Goal: Task Accomplishment & Management: Use online tool/utility

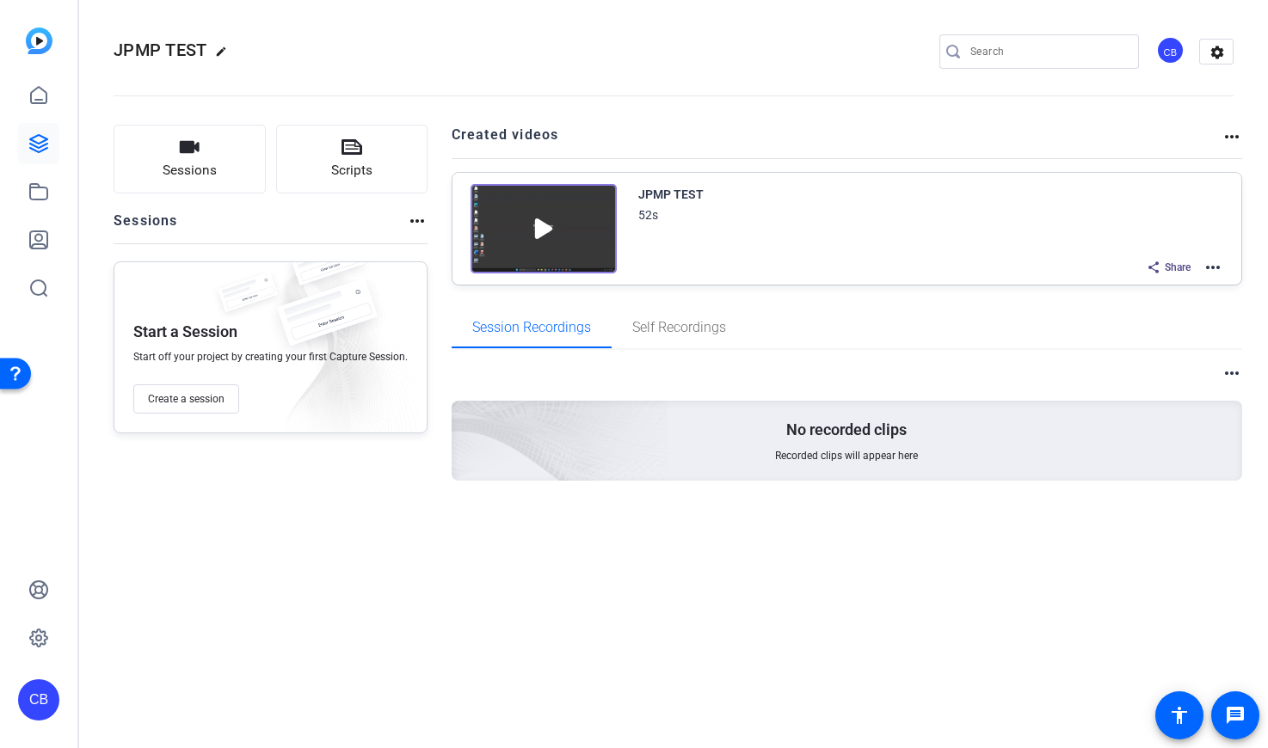
click at [949, 518] on div "more_horiz No recorded clips Recorded clips will appear here" at bounding box center [846, 443] width 791 height 187
click at [43, 133] on icon at bounding box center [38, 143] width 21 height 21
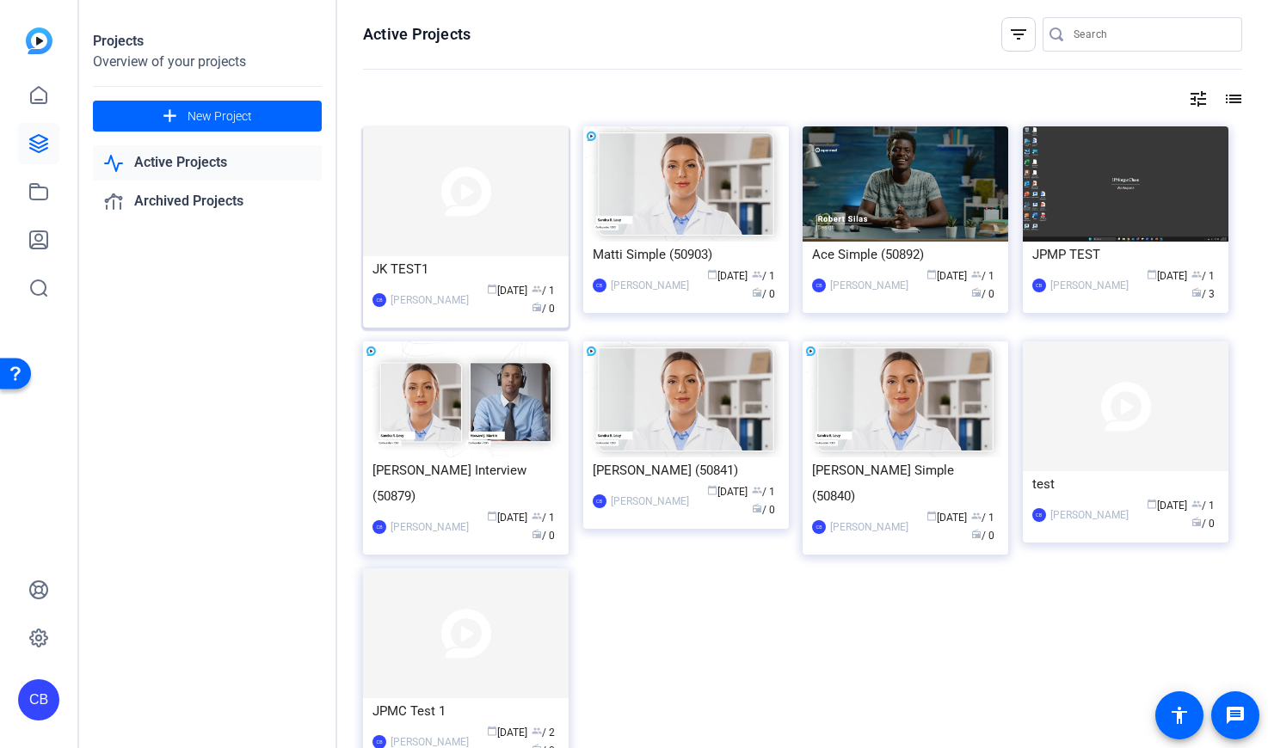
click at [416, 285] on div "CB Chris Bohorquez calendar_today Aug 26 group / 1 radio / 0" at bounding box center [465, 300] width 187 height 36
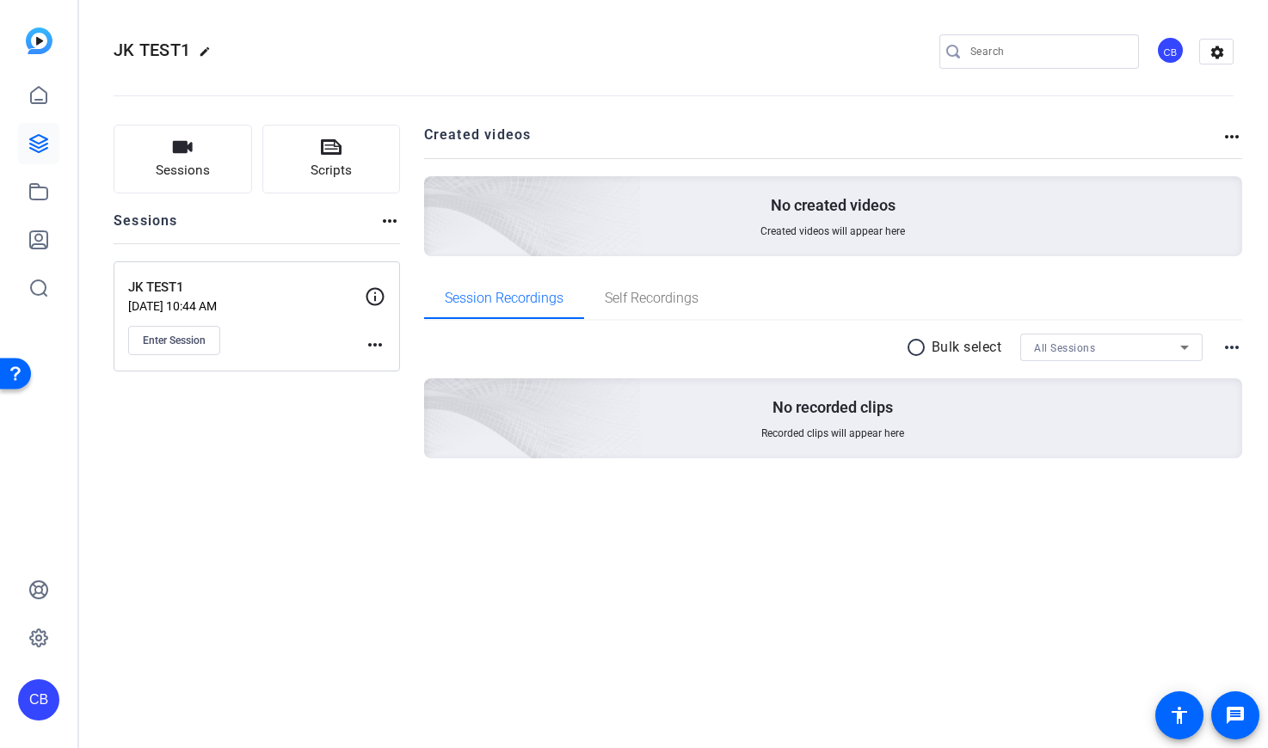
click at [821, 447] on div "No recorded clips Recorded clips will appear here" at bounding box center [833, 418] width 819 height 80
click at [663, 284] on span "Self Recordings" at bounding box center [652, 298] width 94 height 41
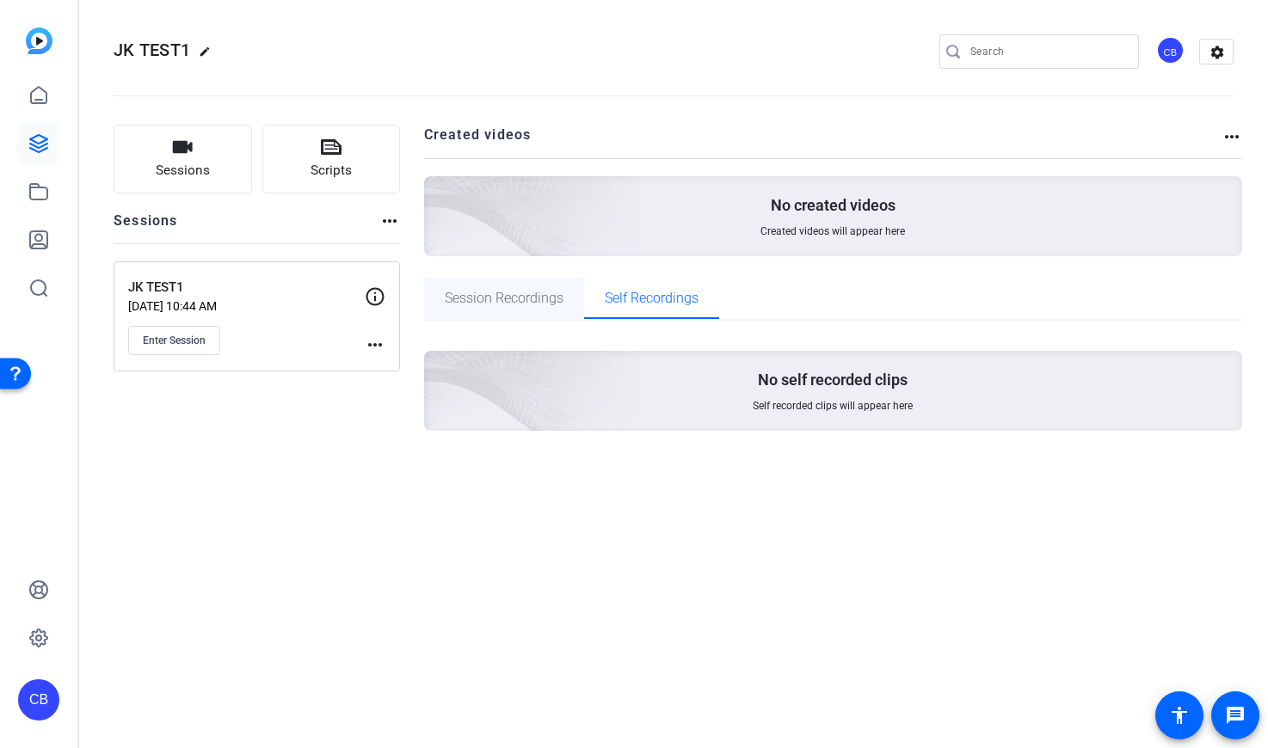
click at [511, 292] on span "Session Recordings" at bounding box center [504, 299] width 119 height 14
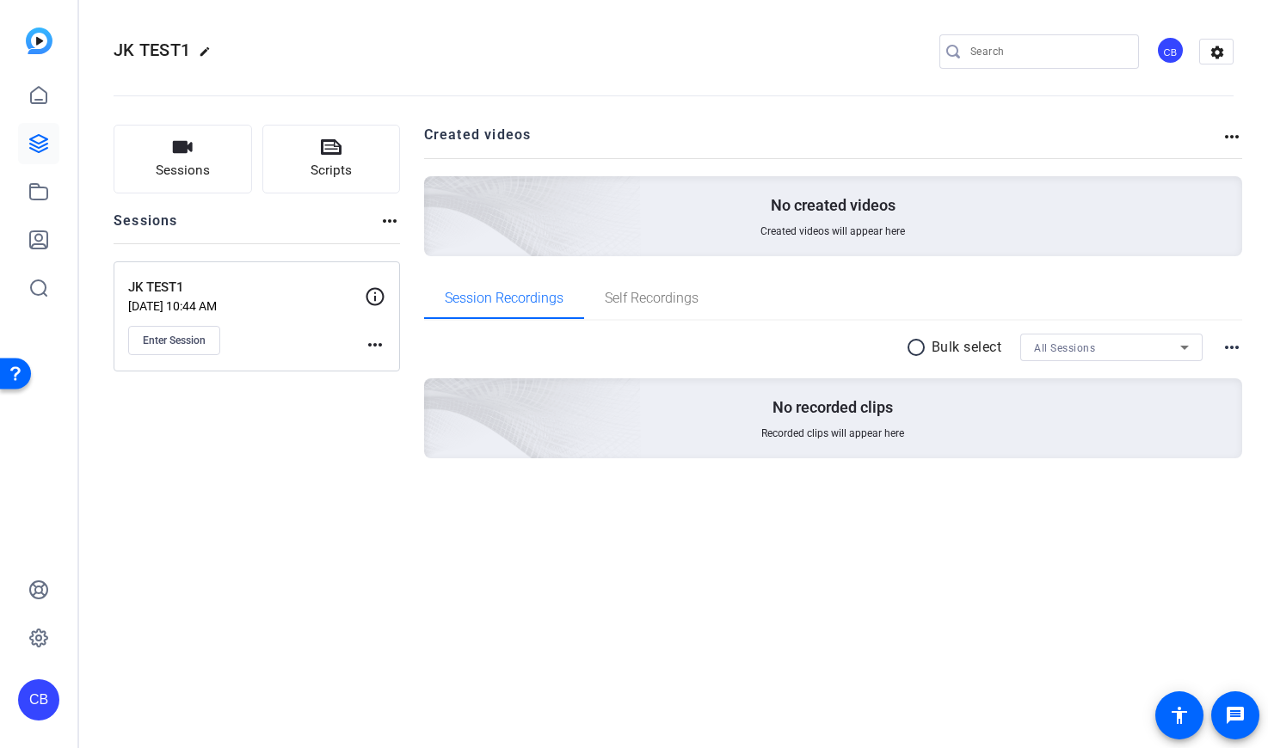
click at [364, 343] on div "Enter Session" at bounding box center [246, 340] width 236 height 29
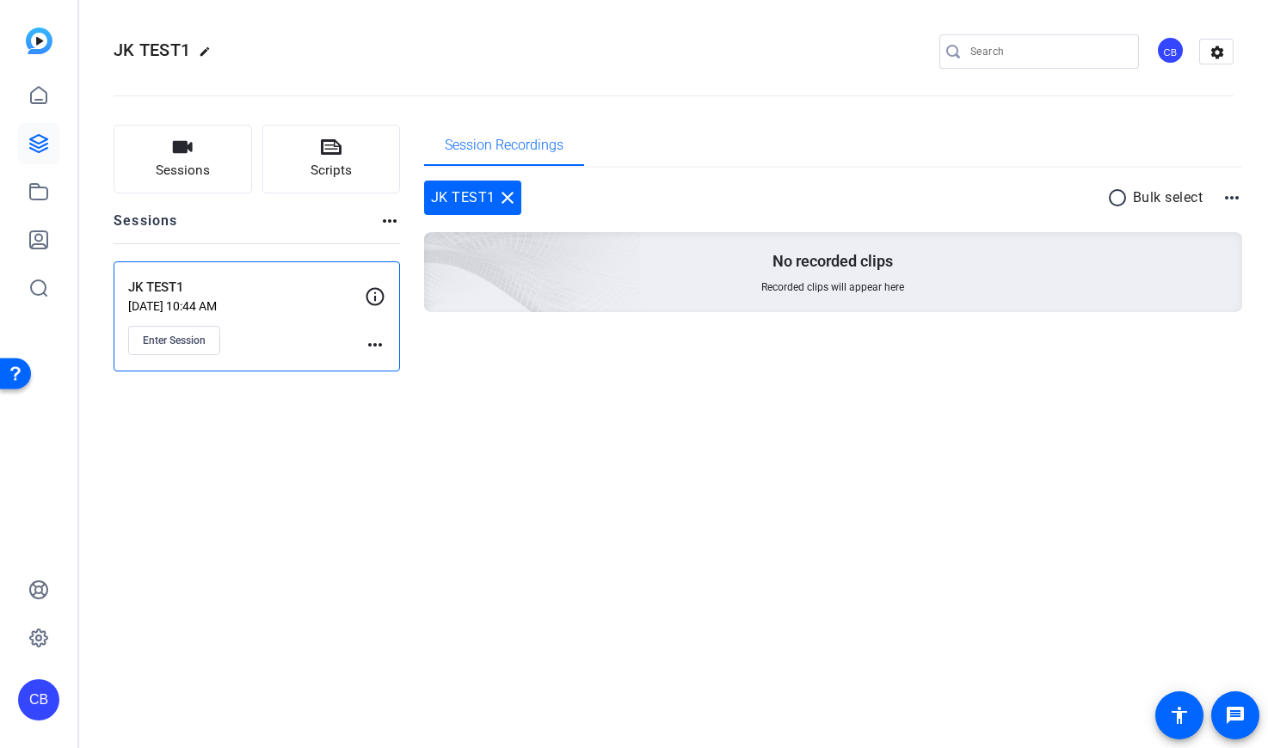
click at [372, 342] on mat-icon "more_horiz" at bounding box center [375, 345] width 21 height 21
click at [399, 366] on span "Edit Session" at bounding box center [417, 369] width 78 height 21
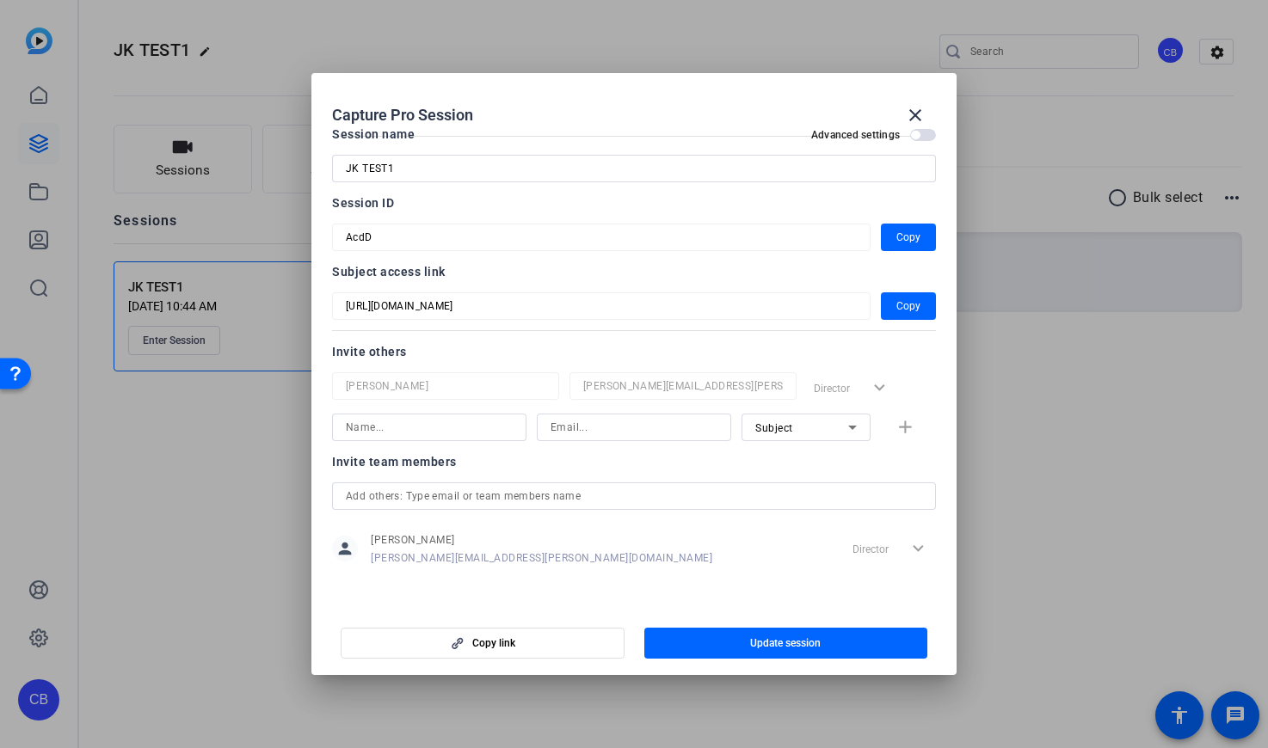
scroll to position [22, 0]
click at [919, 115] on mat-icon "close" at bounding box center [915, 115] width 21 height 21
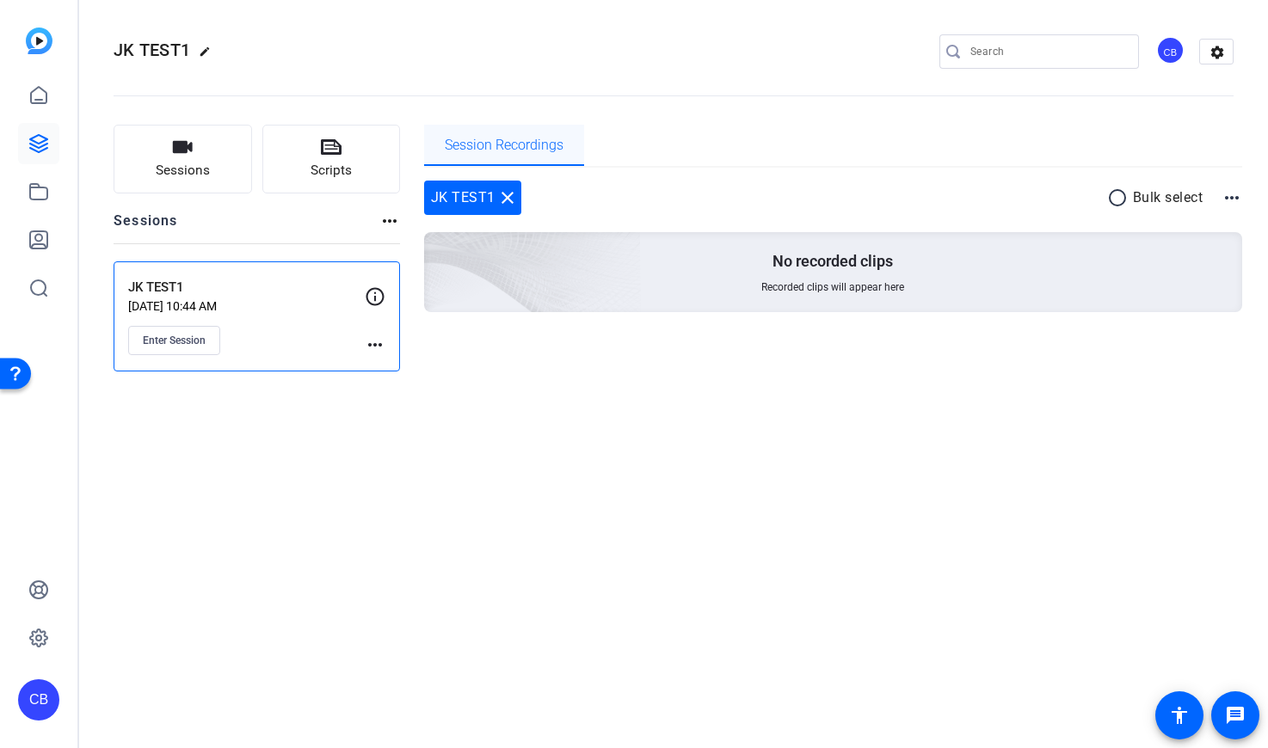
click at [503, 144] on span "Session Recordings" at bounding box center [504, 145] width 119 height 14
click at [868, 261] on p "No recorded clips" at bounding box center [832, 261] width 120 height 21
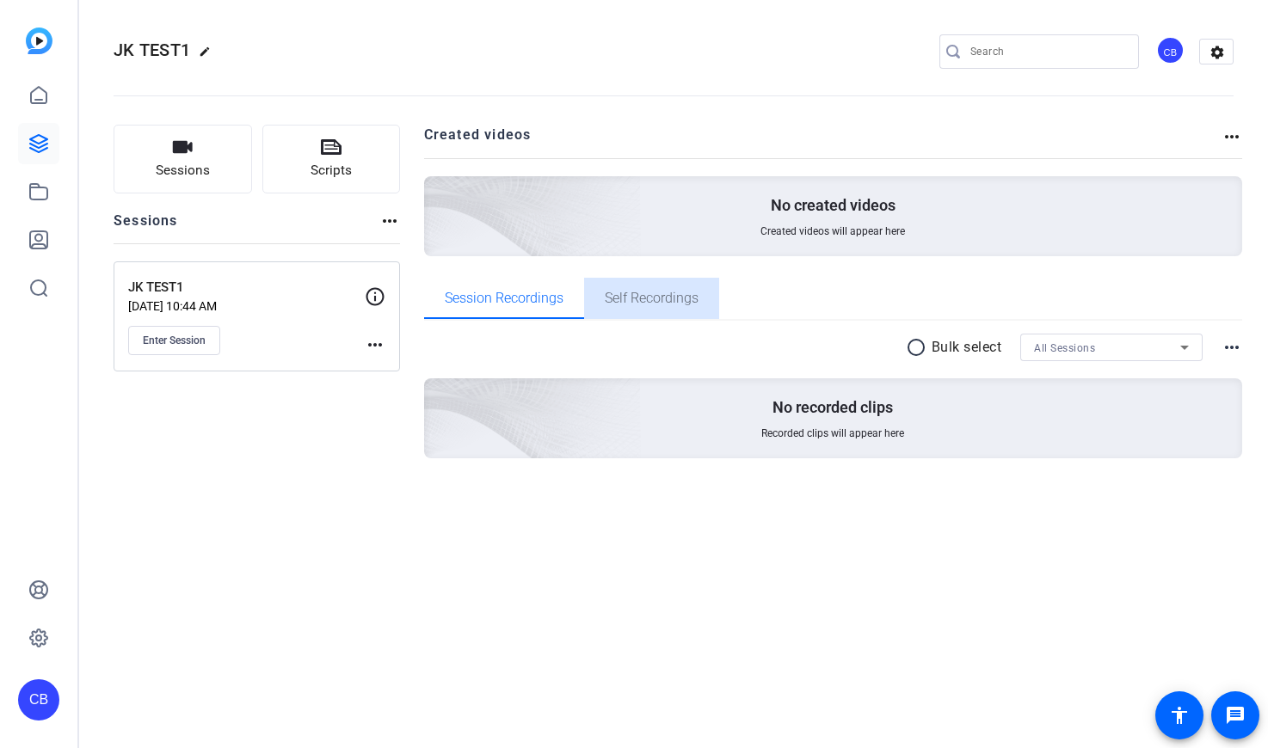
click at [671, 285] on span "Self Recordings" at bounding box center [652, 298] width 94 height 41
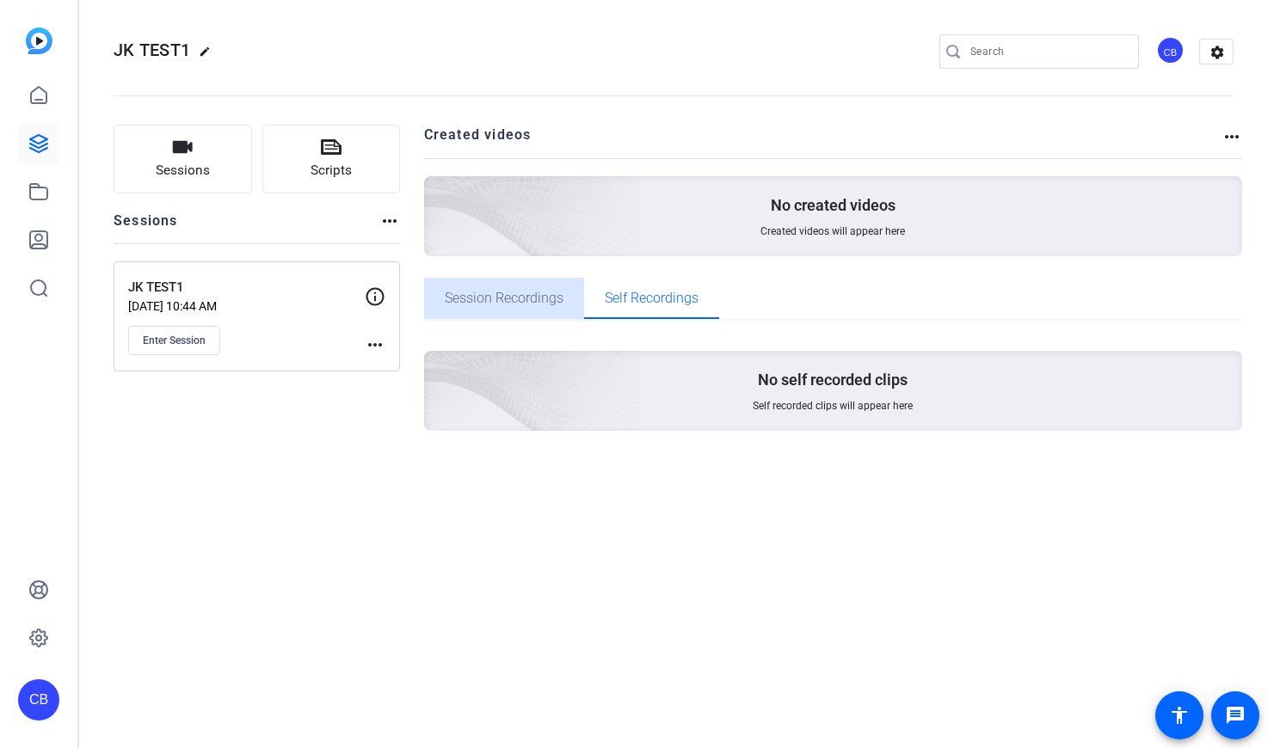
click at [510, 305] on span "Session Recordings" at bounding box center [504, 299] width 119 height 14
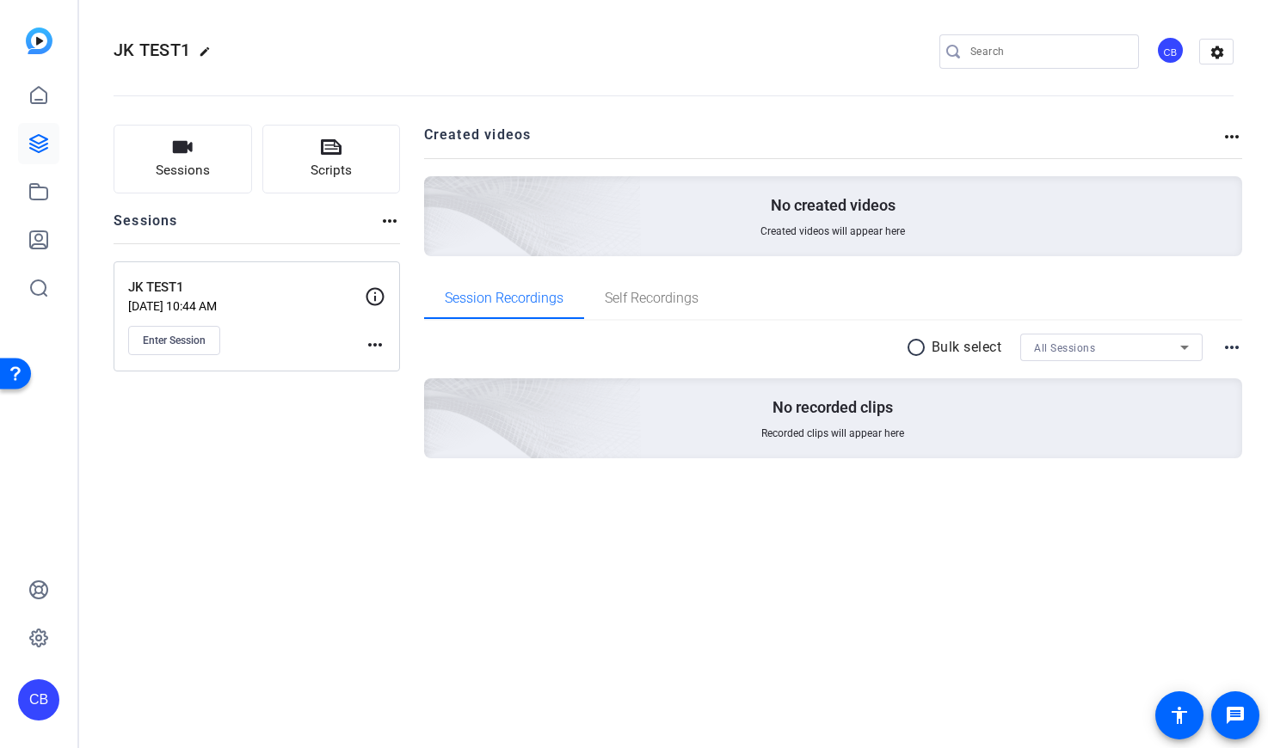
click at [1230, 352] on mat-icon "more_horiz" at bounding box center [1231, 347] width 21 height 21
click at [1222, 370] on span "View Archived Clips" at bounding box center [1179, 369] width 97 height 21
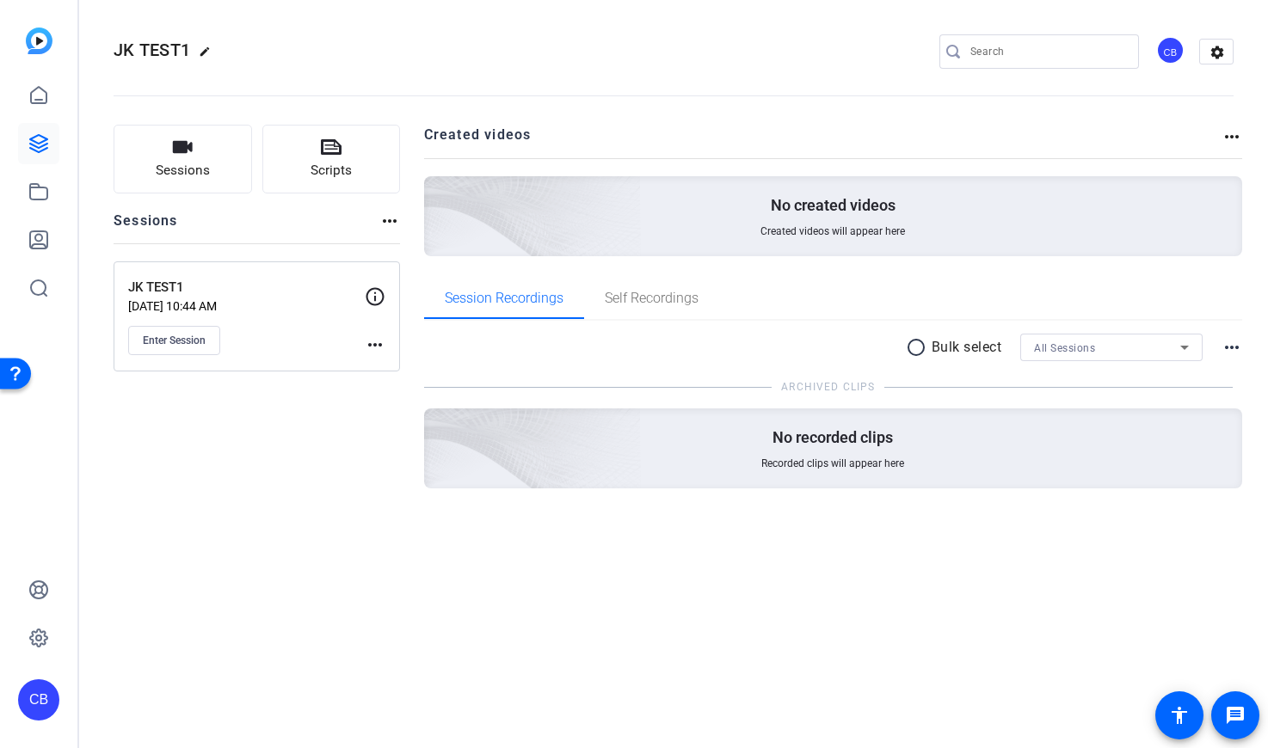
click at [1234, 353] on mat-icon "more_horiz" at bounding box center [1231, 347] width 21 height 21
click at [1214, 375] on span "Hide Archived Clips" at bounding box center [1180, 369] width 96 height 21
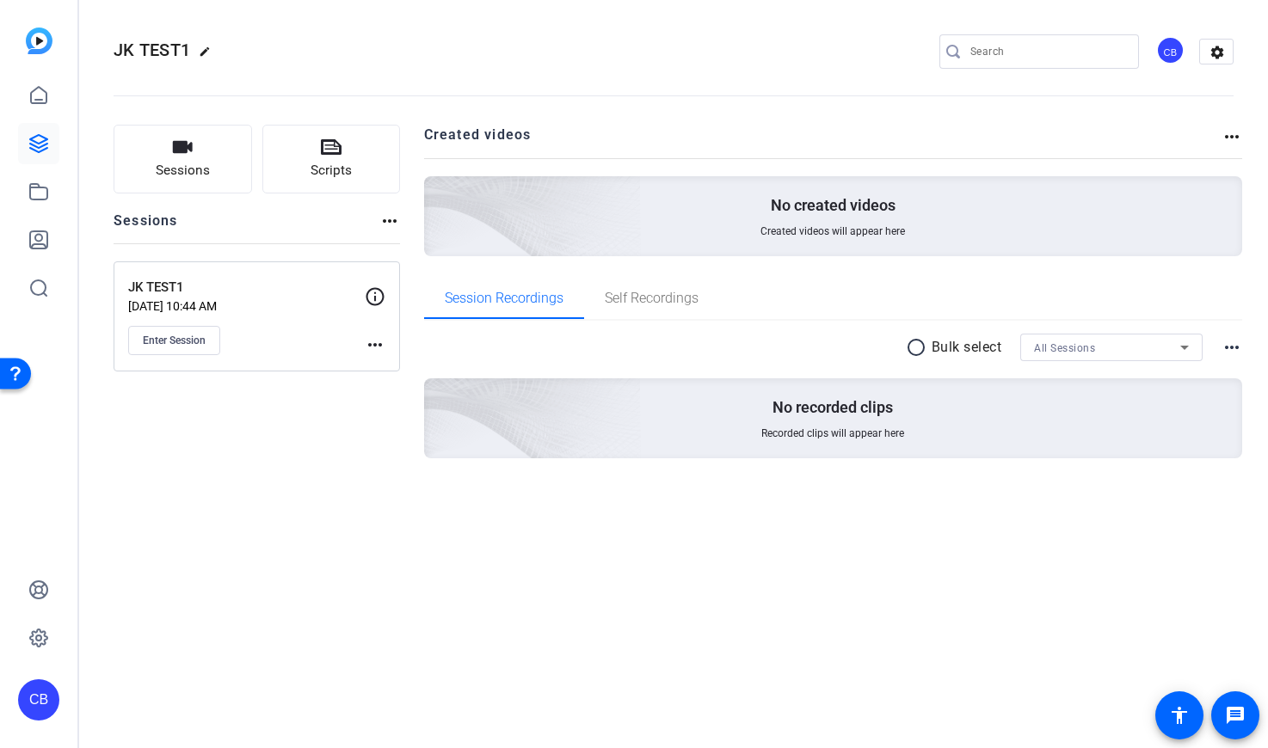
click at [1235, 139] on mat-icon "more_horiz" at bounding box center [1231, 136] width 21 height 21
click at [1207, 162] on span "View Archived Projects" at bounding box center [1171, 161] width 113 height 21
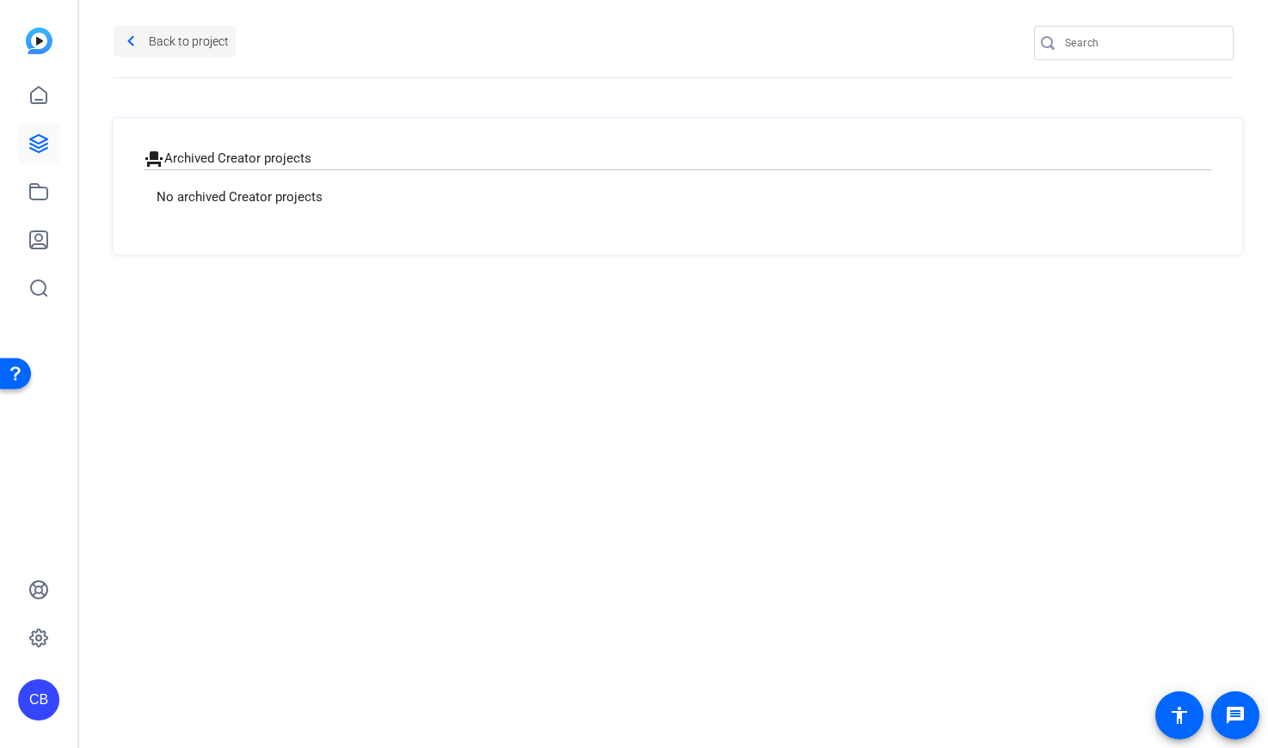
click at [117, 31] on span at bounding box center [175, 41] width 122 height 41
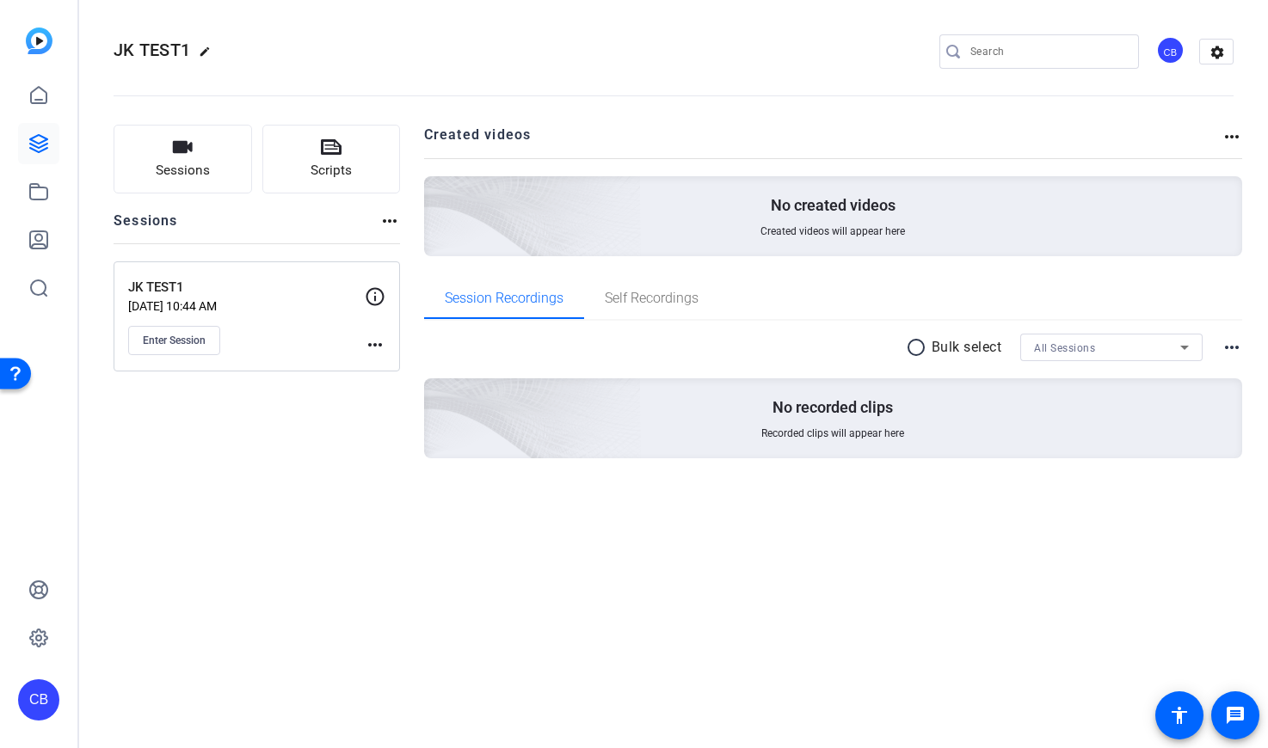
click at [373, 287] on icon at bounding box center [375, 296] width 18 height 18
click at [373, 297] on icon at bounding box center [375, 296] width 21 height 21
click at [47, 145] on icon at bounding box center [38, 143] width 21 height 21
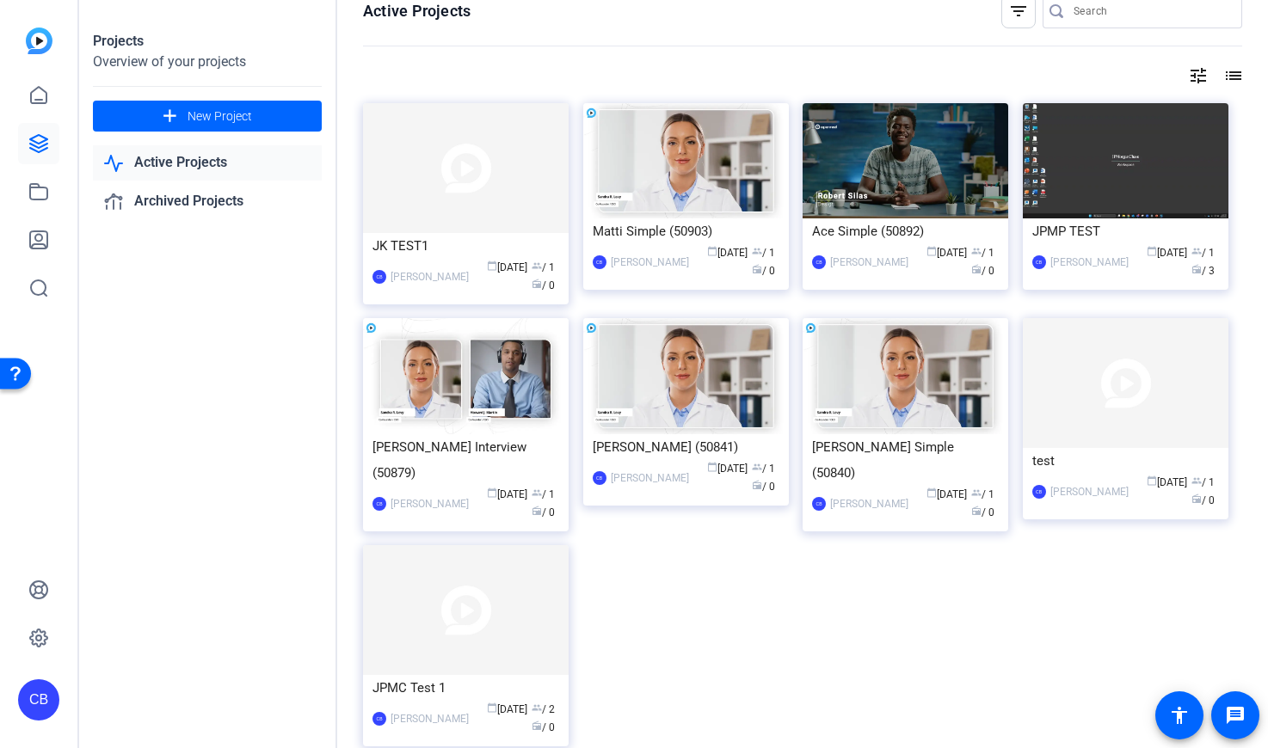
scroll to position [27, 0]
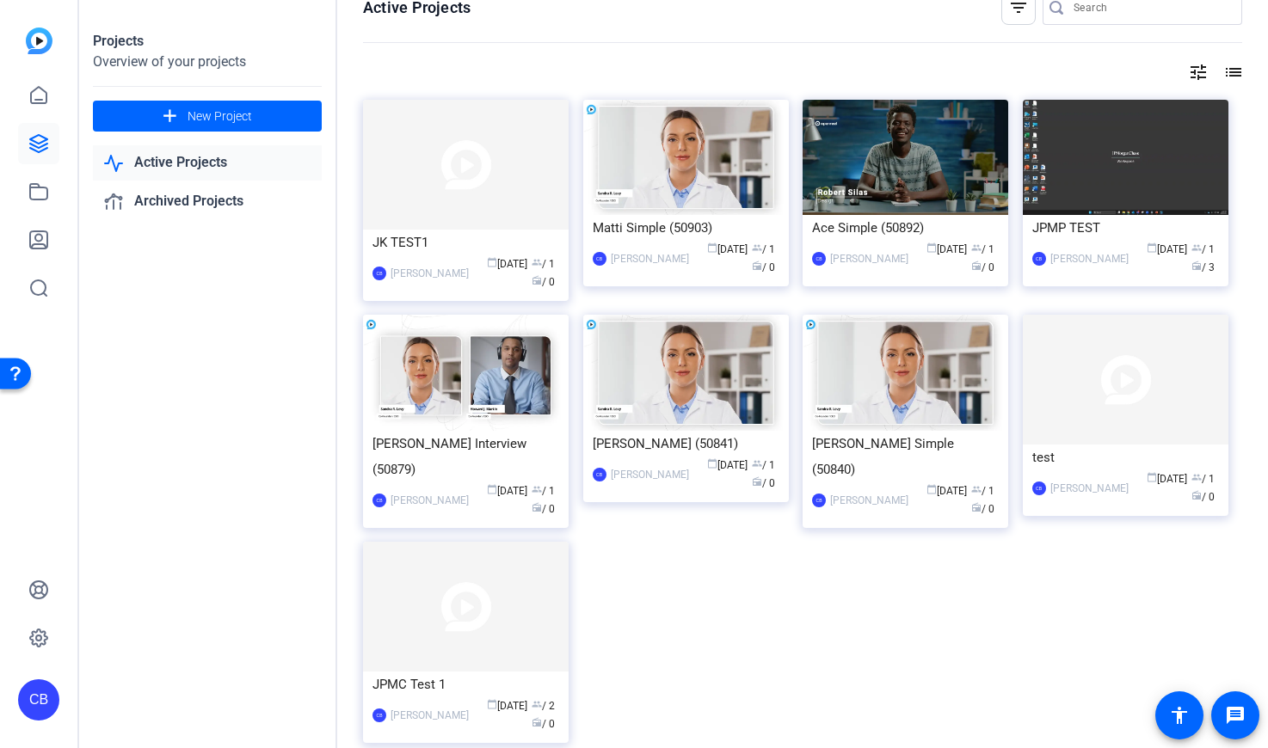
drag, startPoint x: 482, startPoint y: 235, endPoint x: 498, endPoint y: 290, distance: 57.4
click at [498, 291] on mat-card-content "JK TEST1 CB [PERSON_NAME] calendar_today [DATE] group / 1 radio / 0" at bounding box center [466, 268] width 214 height 76
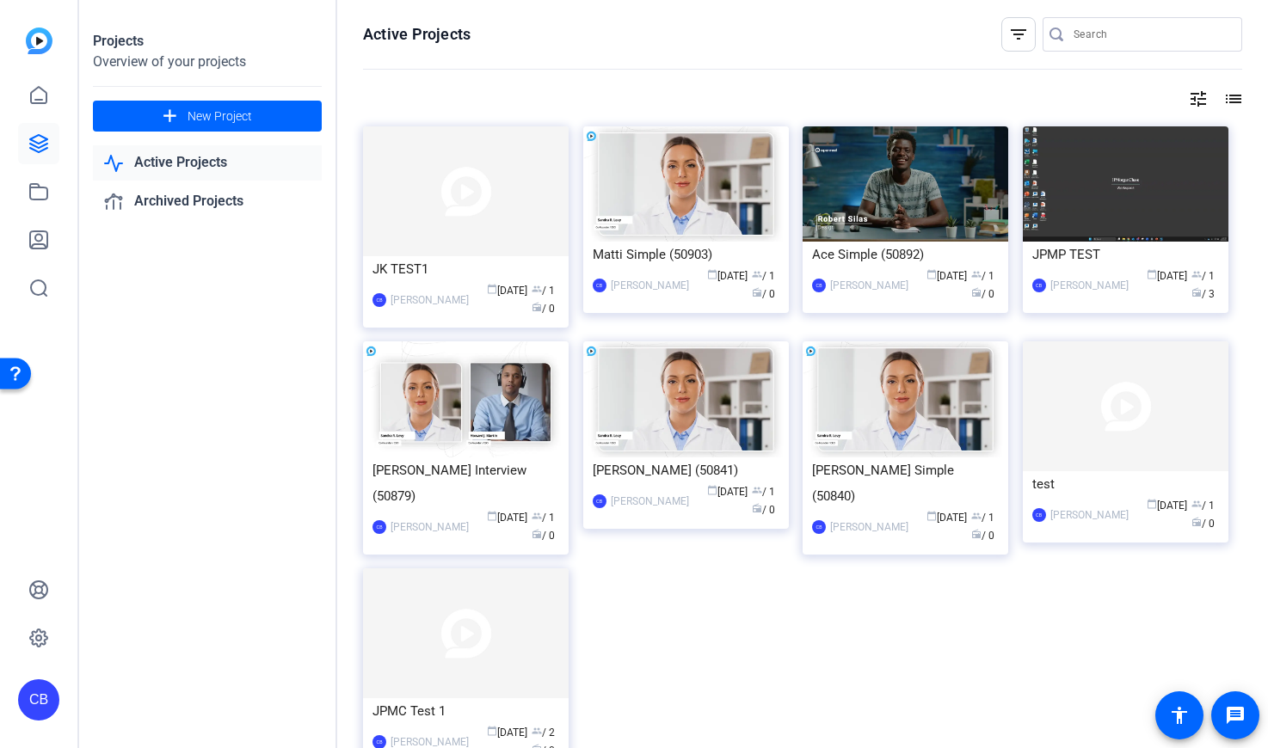
click at [1009, 28] on mat-icon "filter_list" at bounding box center [1018, 34] width 21 height 21
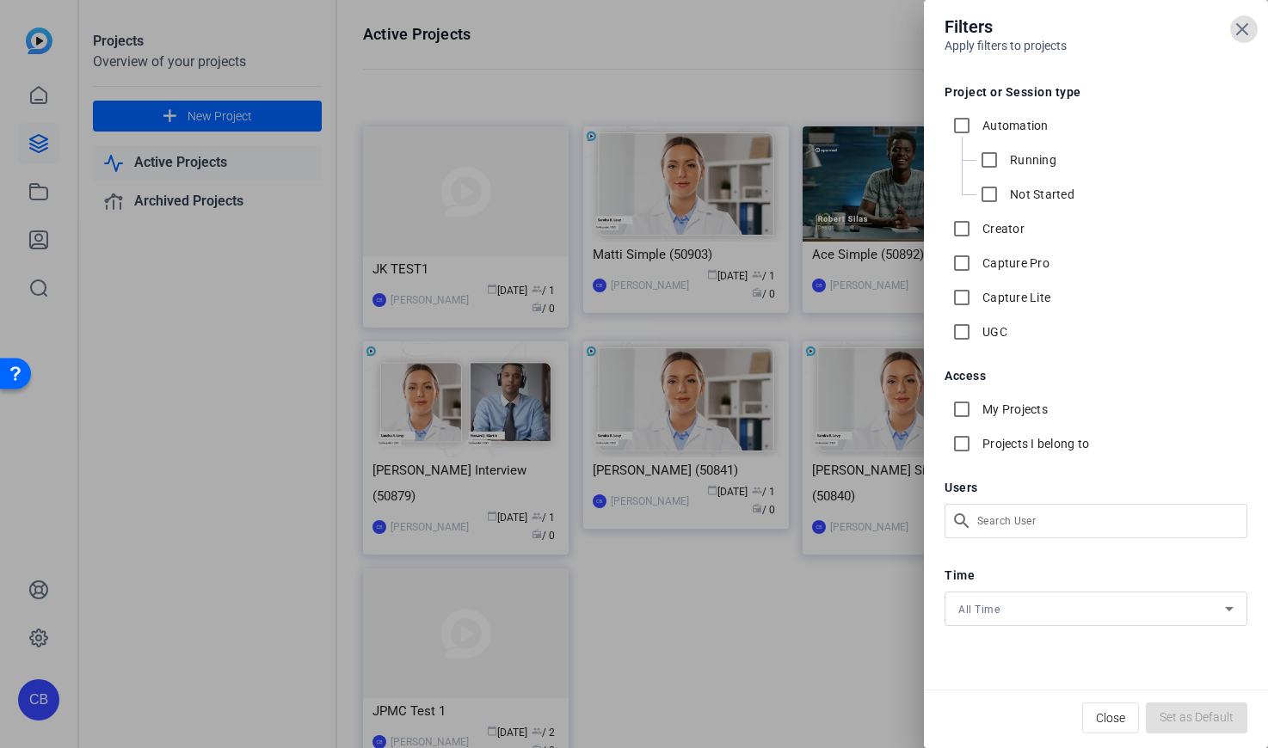
click at [1242, 13] on span at bounding box center [1243, 29] width 41 height 41
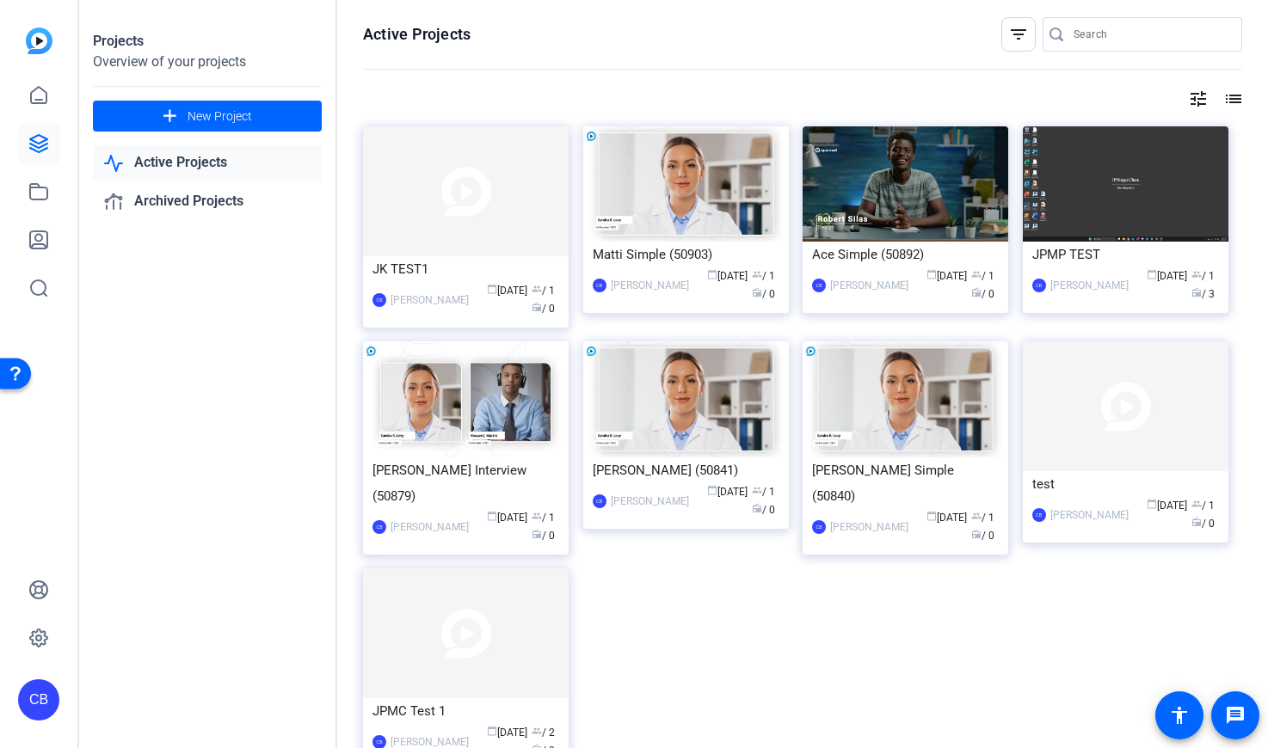
click at [1198, 96] on mat-icon "tune" at bounding box center [1198, 99] width 21 height 21
click at [1227, 111] on div at bounding box center [634, 374] width 1268 height 748
click at [1227, 107] on mat-icon "list" at bounding box center [1231, 99] width 21 height 21
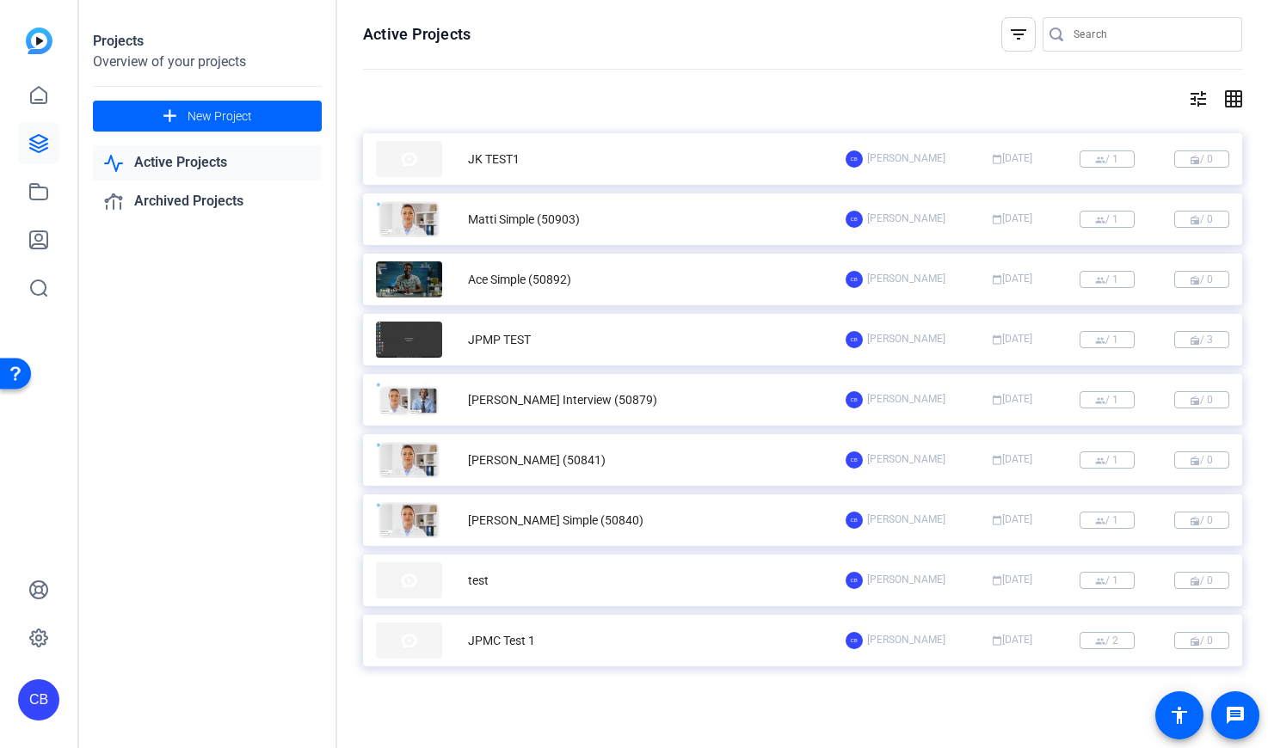
click at [921, 46] on openreel-page-title "Active Projects filter_list" at bounding box center [802, 34] width 879 height 34
click at [782, 52] on openreel-divider-bar at bounding box center [802, 70] width 879 height 37
click at [609, 166] on div "JK TEST1" at bounding box center [611, 159] width 470 height 36
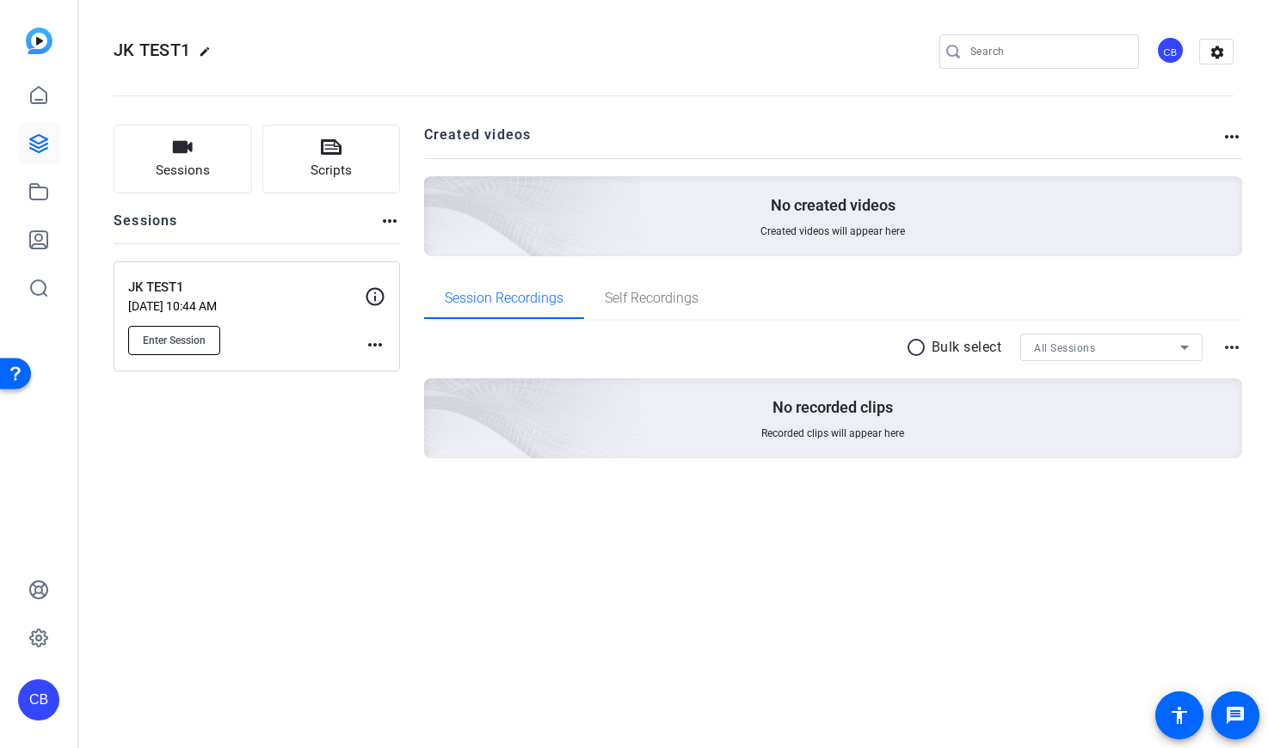
click at [188, 338] on span "Enter Session" at bounding box center [174, 341] width 63 height 14
